Goal: Check status: Check status

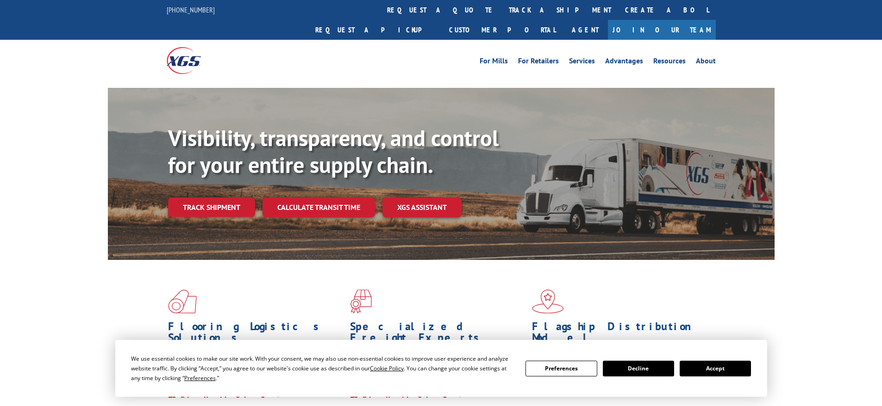
click at [231, 199] on div "Visibility, transparency, and control for your entire supply chain. Track shipm…" at bounding box center [471, 189] width 606 height 129
click at [224, 198] on link "Track shipment" at bounding box center [211, 207] width 87 height 19
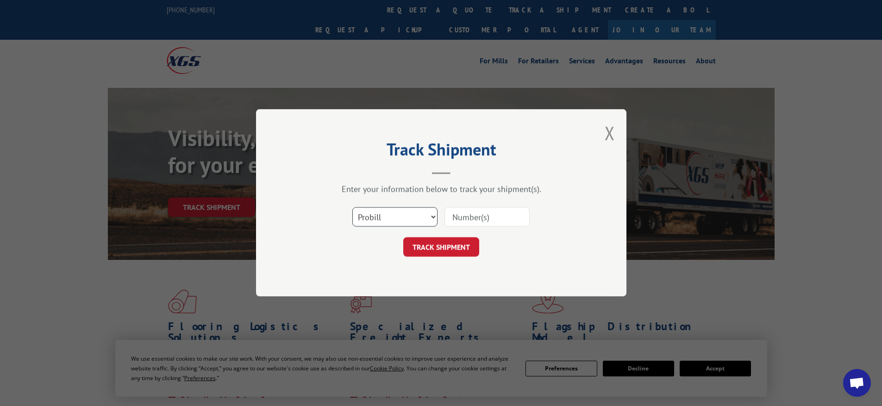
click at [416, 221] on select "Select category... Probill BOL PO" at bounding box center [394, 217] width 85 height 19
select select "bol"
click at [352, 208] on select "Select category... Probill BOL PO" at bounding box center [394, 217] width 85 height 19
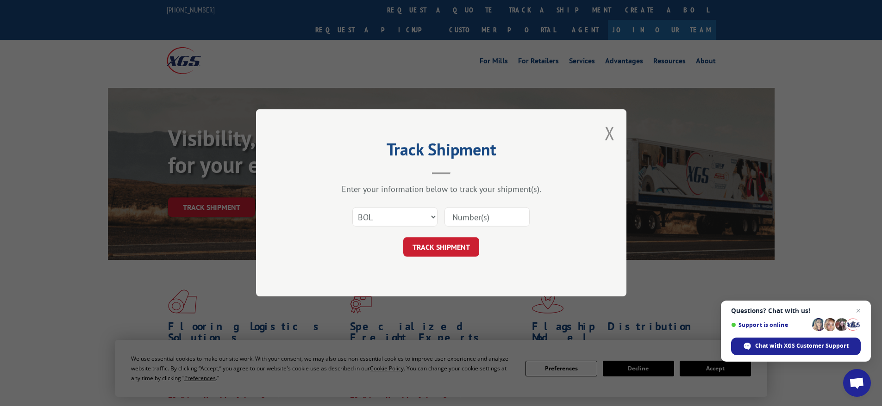
click at [478, 217] on input at bounding box center [486, 217] width 85 height 19
paste input "7086493"
type input "7086493"
click at [470, 251] on button "TRACK SHIPMENT" at bounding box center [441, 247] width 76 height 19
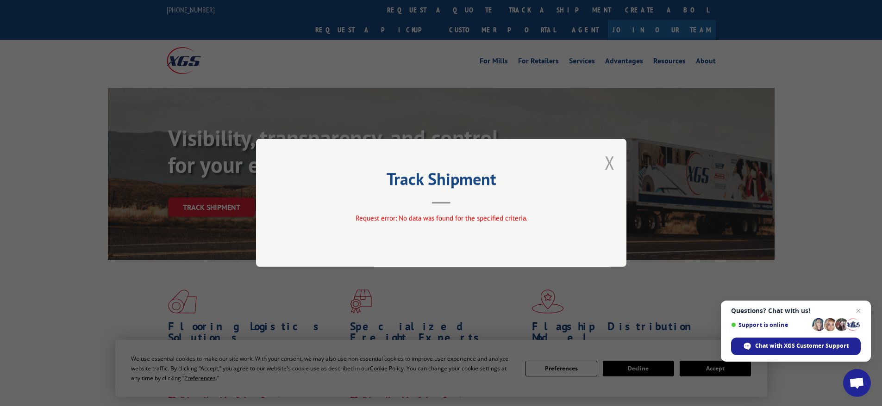
click at [613, 164] on button "Close modal" at bounding box center [609, 162] width 10 height 25
